Goal: Task Accomplishment & Management: Manage account settings

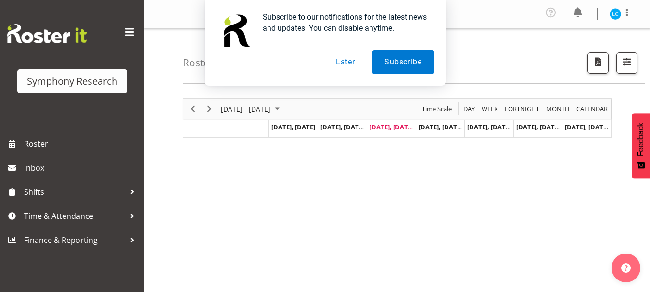
click at [351, 64] on button "Later" at bounding box center [345, 62] width 43 height 24
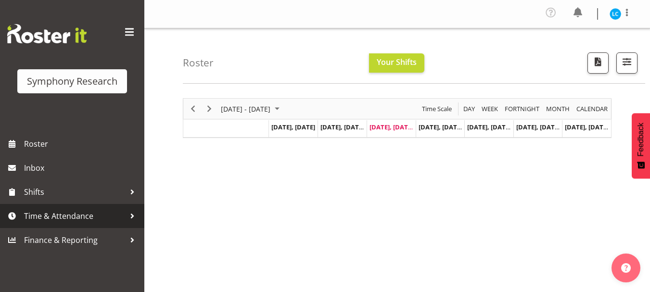
click at [54, 221] on span "Time & Attendance" at bounding box center [74, 216] width 101 height 14
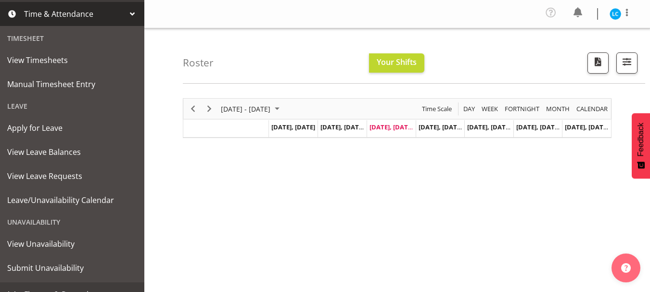
scroll to position [217, 0]
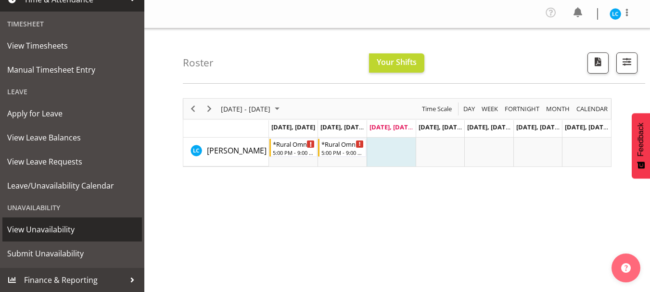
click at [39, 226] on span "View Unavailability" at bounding box center [72, 229] width 130 height 14
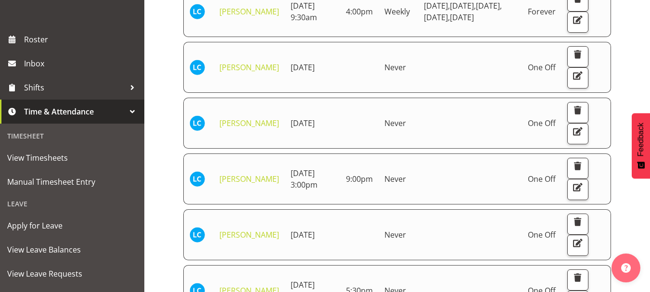
scroll to position [10, 0]
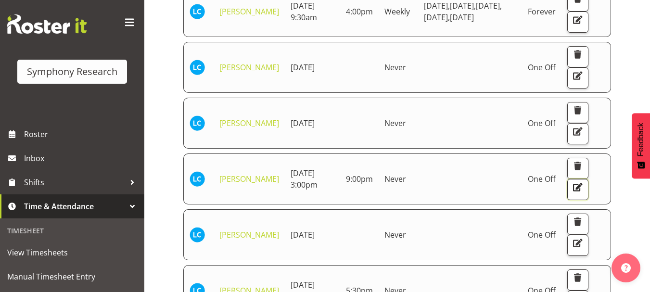
click at [576, 194] on span "button" at bounding box center [578, 187] width 13 height 13
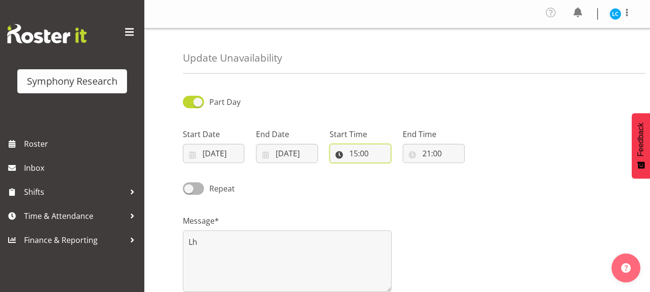
click at [359, 155] on input "15:00" at bounding box center [361, 153] width 62 height 19
click at [395, 181] on select "00 01 02 03 04 05 06 07 08 09 10 11 12 13 14 15 16 17 18 19 20 21 22 23" at bounding box center [396, 178] width 22 height 19
select select "13"
click at [385, 169] on select "00 01 02 03 04 05 06 07 08 09 10 11 12 13 14 15 16 17 18 19 20 21 22 23" at bounding box center [396, 178] width 22 height 19
type input "13:00"
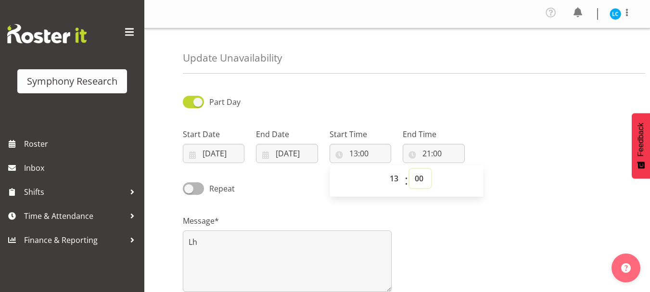
click at [423, 181] on select "00 01 02 03 04 05 06 07 08 09 10 11 12 13 14 15 16 17 18 19 20 21 22 23 24 25 2…" at bounding box center [421, 178] width 22 height 19
select select "30"
click at [410, 169] on select "00 01 02 03 04 05 06 07 08 09 10 11 12 13 14 15 16 17 18 19 20 21 22 23 24 25 2…" at bounding box center [421, 178] width 22 height 19
type input "13:30"
click at [452, 221] on div "Message* Lh" at bounding box center [397, 250] width 440 height 96
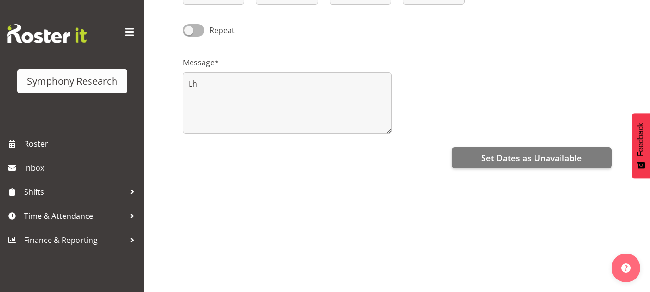
scroll to position [159, 0]
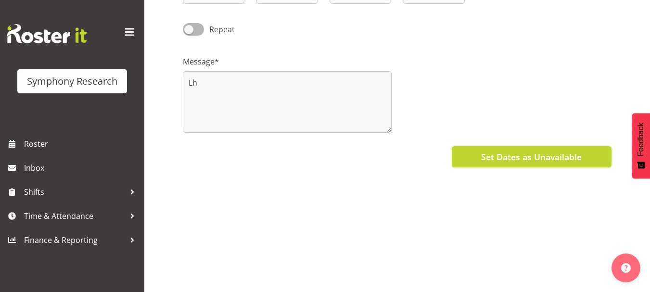
click at [495, 158] on span "Set Dates as Unavailable" at bounding box center [531, 157] width 101 height 13
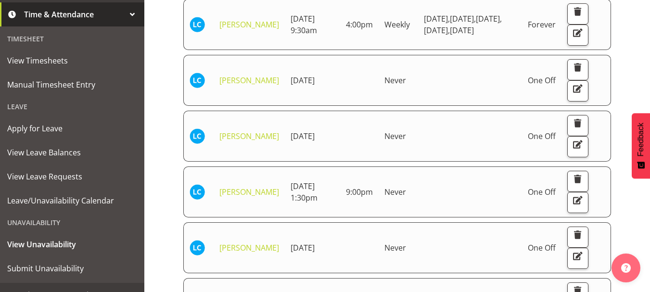
scroll to position [216, 0]
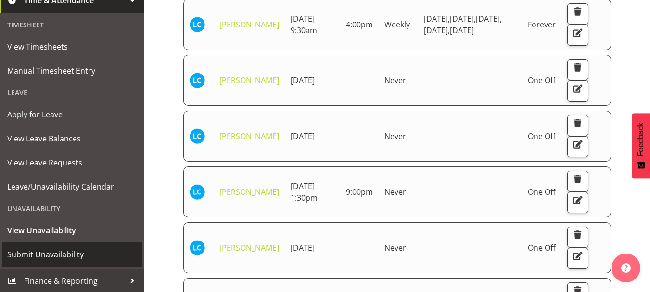
click at [56, 256] on span "Submit Unavailability" at bounding box center [72, 254] width 130 height 14
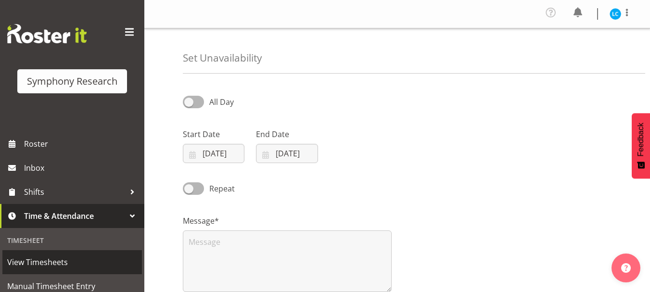
select select "7"
select select "2025"
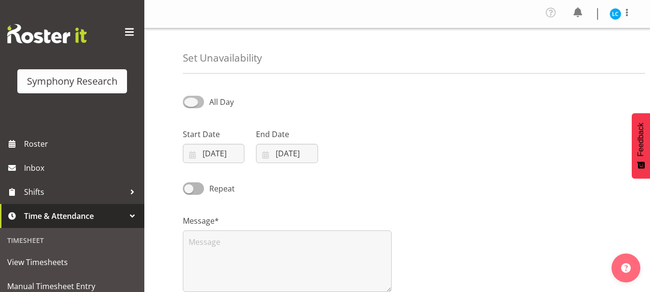
click at [191, 103] on span at bounding box center [193, 102] width 21 height 12
click at [189, 103] on input "All Day" at bounding box center [186, 102] width 6 height 6
checkbox input "true"
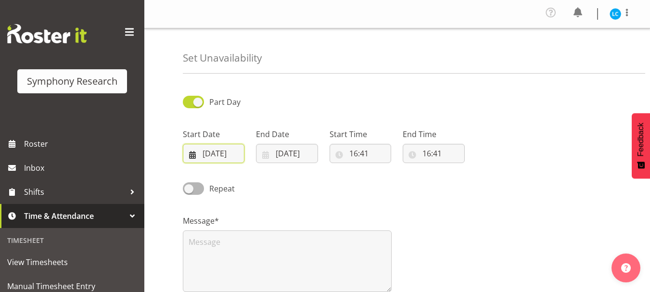
click at [210, 156] on input "[DATE]" at bounding box center [214, 153] width 62 height 19
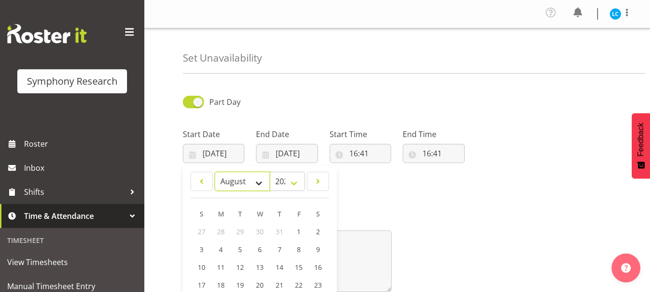
click at [263, 185] on select "January February March April May June July August September October November De…" at bounding box center [242, 181] width 55 height 19
select select "8"
click at [215, 172] on select "January February March April May June July August September October November De…" at bounding box center [242, 181] width 55 height 19
click at [239, 233] on span "2" at bounding box center [241, 231] width 4 height 9
type input "02/09/2025"
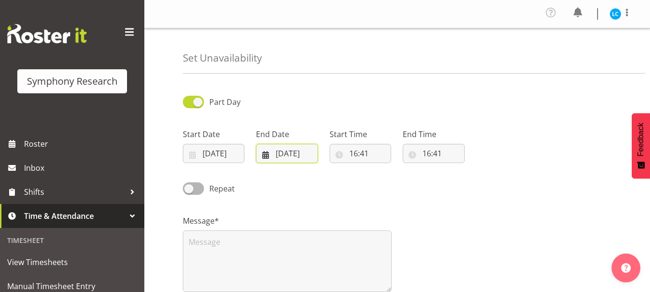
click at [298, 151] on input "27/08/2025" at bounding box center [287, 153] width 62 height 19
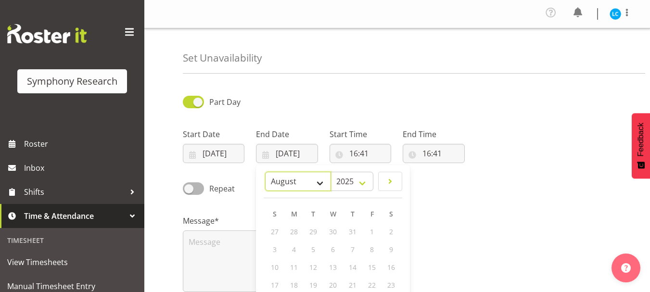
click at [321, 180] on select "January February March April May June July August September October November De…" at bounding box center [298, 181] width 66 height 19
select select "8"
click at [265, 172] on select "January February March April May June July August September October November De…" at bounding box center [298, 181] width 66 height 19
click at [311, 232] on link "2" at bounding box center [313, 232] width 19 height 18
type input "02/09/2025"
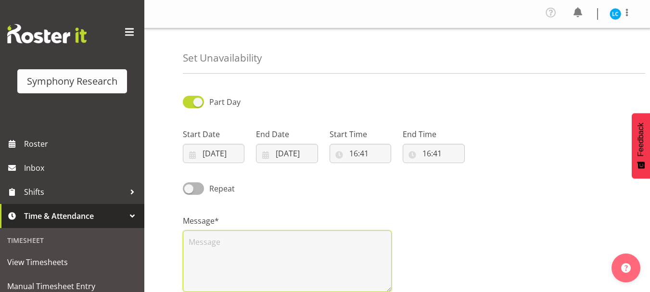
click at [227, 258] on textarea at bounding box center [287, 262] width 209 height 62
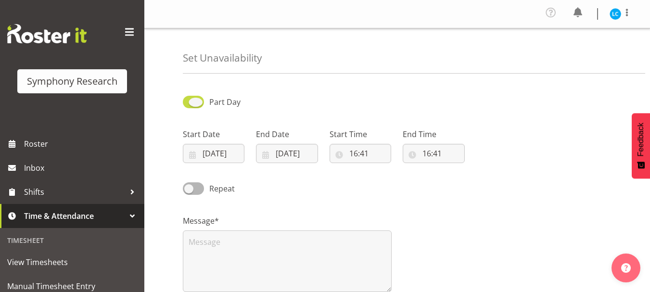
click at [199, 108] on span at bounding box center [193, 102] width 21 height 12
click at [189, 105] on input "Part Day" at bounding box center [186, 102] width 6 height 6
checkbox input "false"
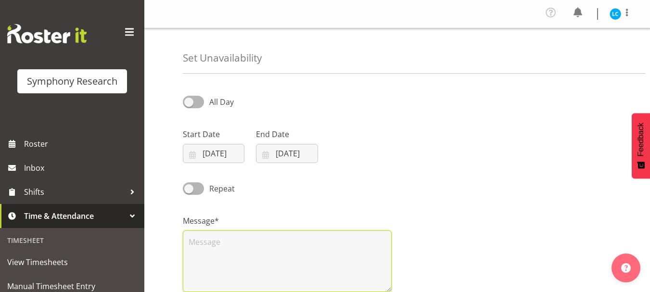
click at [227, 240] on textarea at bounding box center [287, 262] width 209 height 62
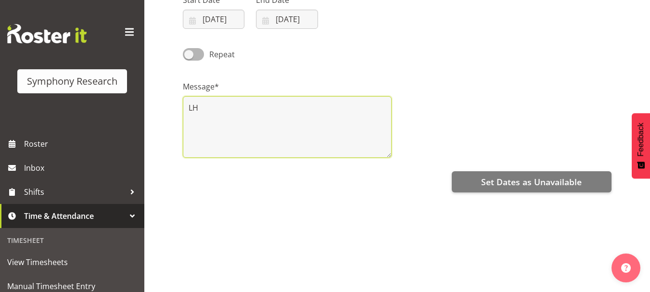
scroll to position [181, 0]
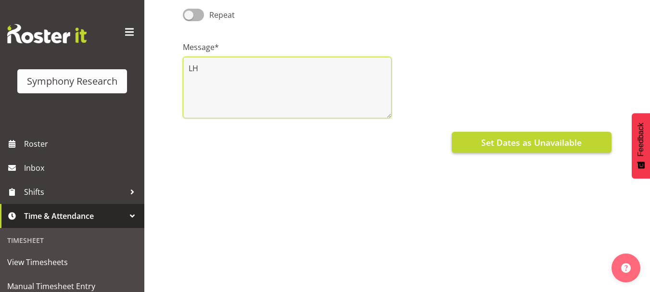
type textarea "LH"
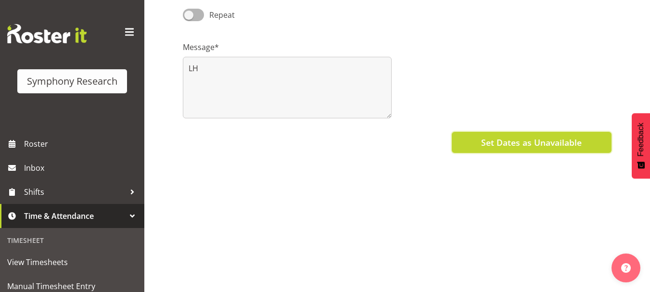
click at [517, 136] on span "Set Dates as Unavailable" at bounding box center [531, 142] width 101 height 13
